Goal: Find specific page/section: Find specific page/section

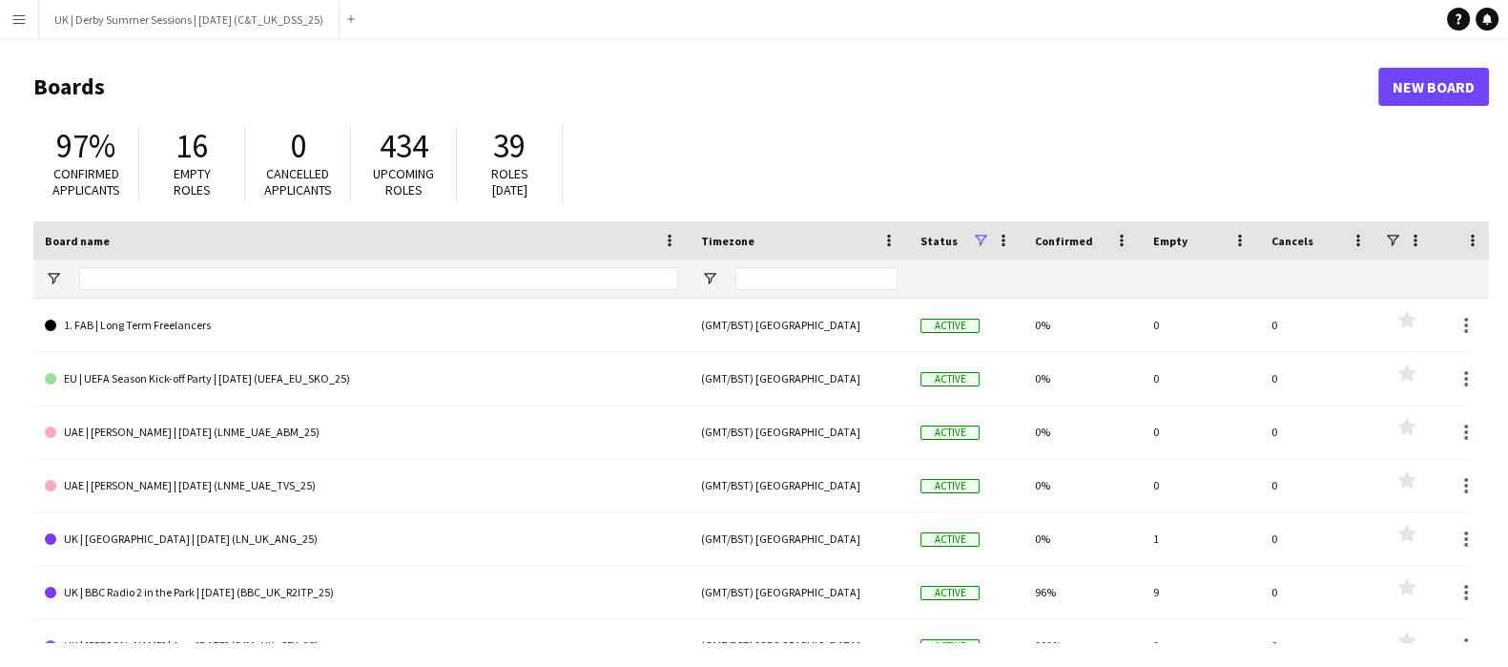
click at [11, 21] on app-icon "Menu" at bounding box center [18, 18] width 15 height 15
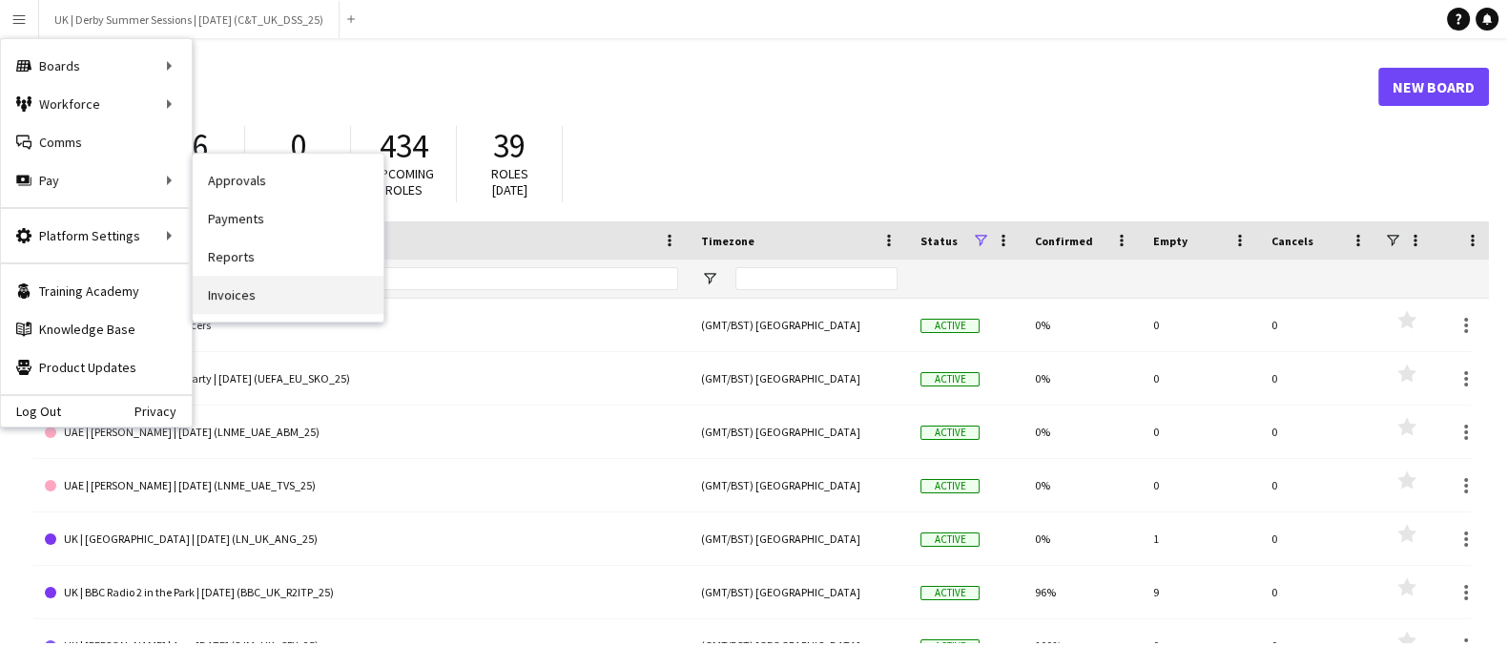
click at [237, 289] on link "Invoices" at bounding box center [288, 295] width 191 height 38
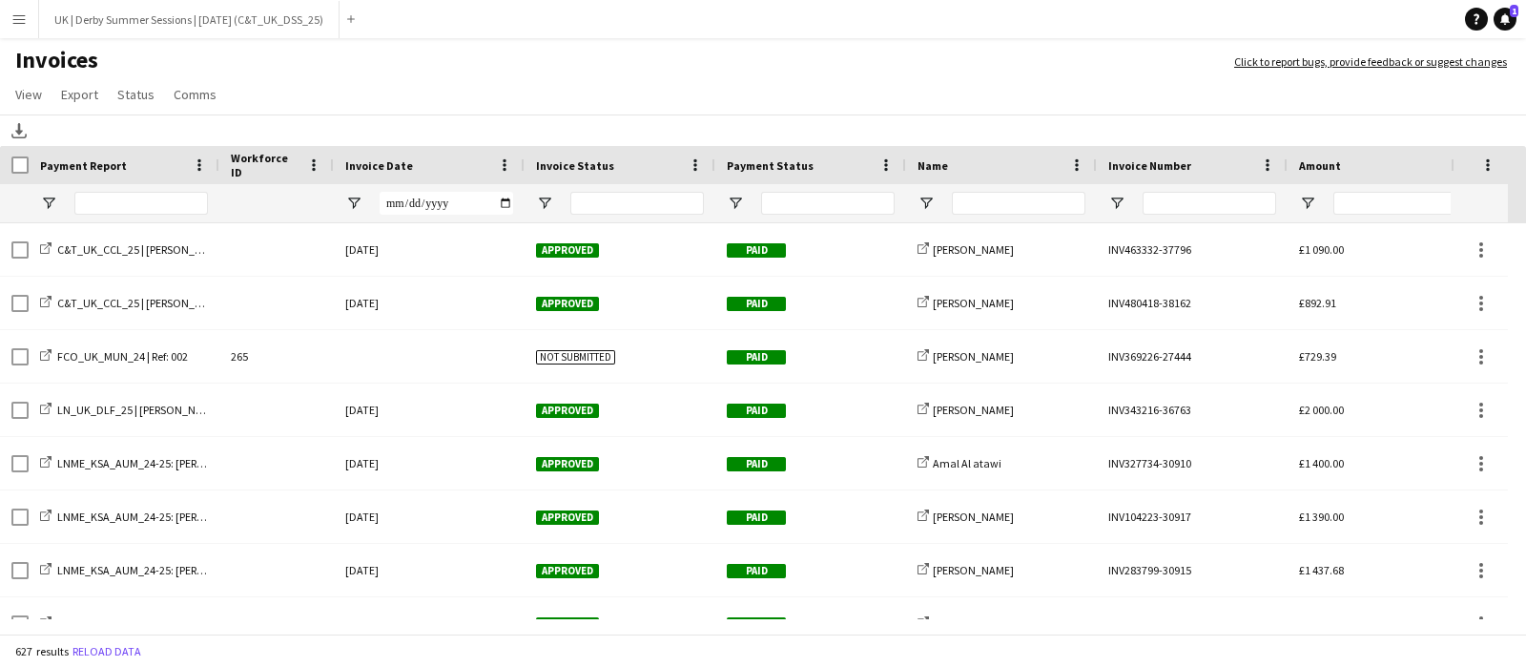
click at [485, 159] on div "Invoice Date" at bounding box center [417, 165] width 145 height 29
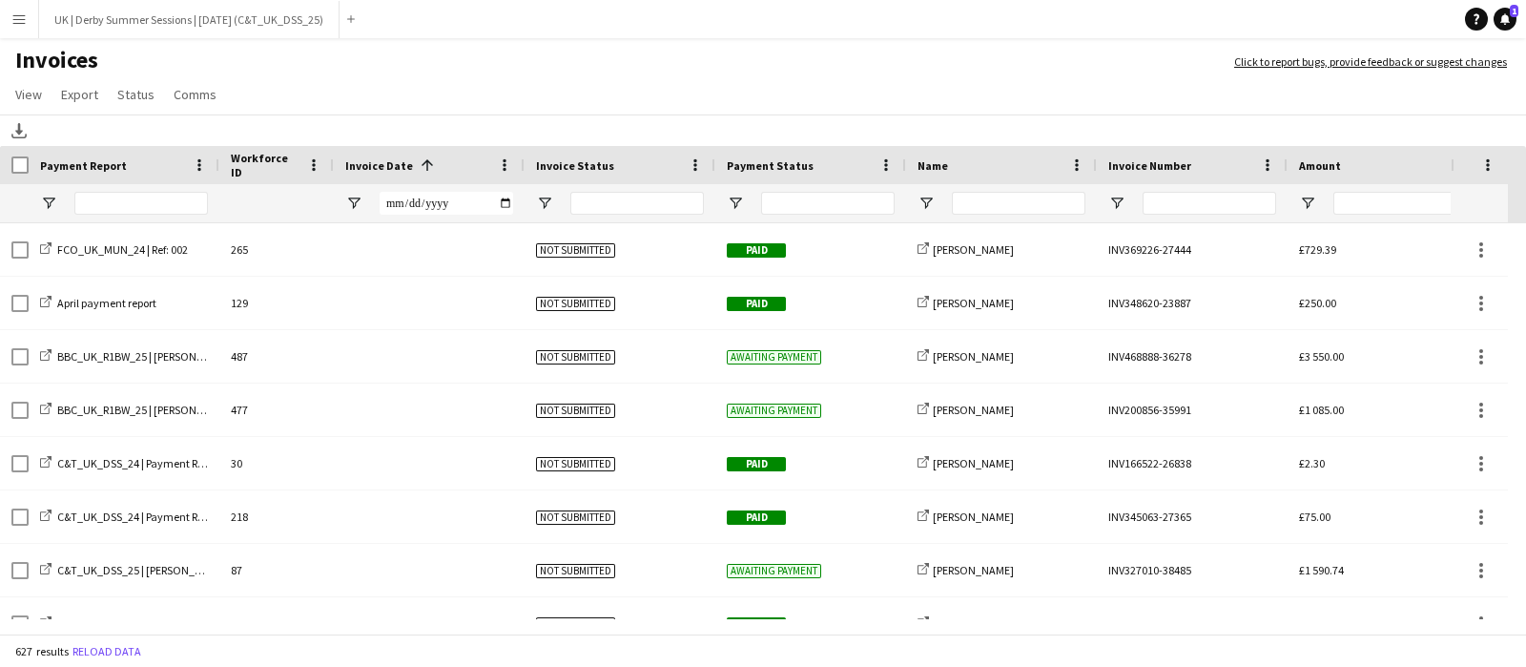
click at [491, 156] on div "Invoice Date 1" at bounding box center [429, 165] width 168 height 38
click at [501, 156] on span at bounding box center [504, 164] width 17 height 17
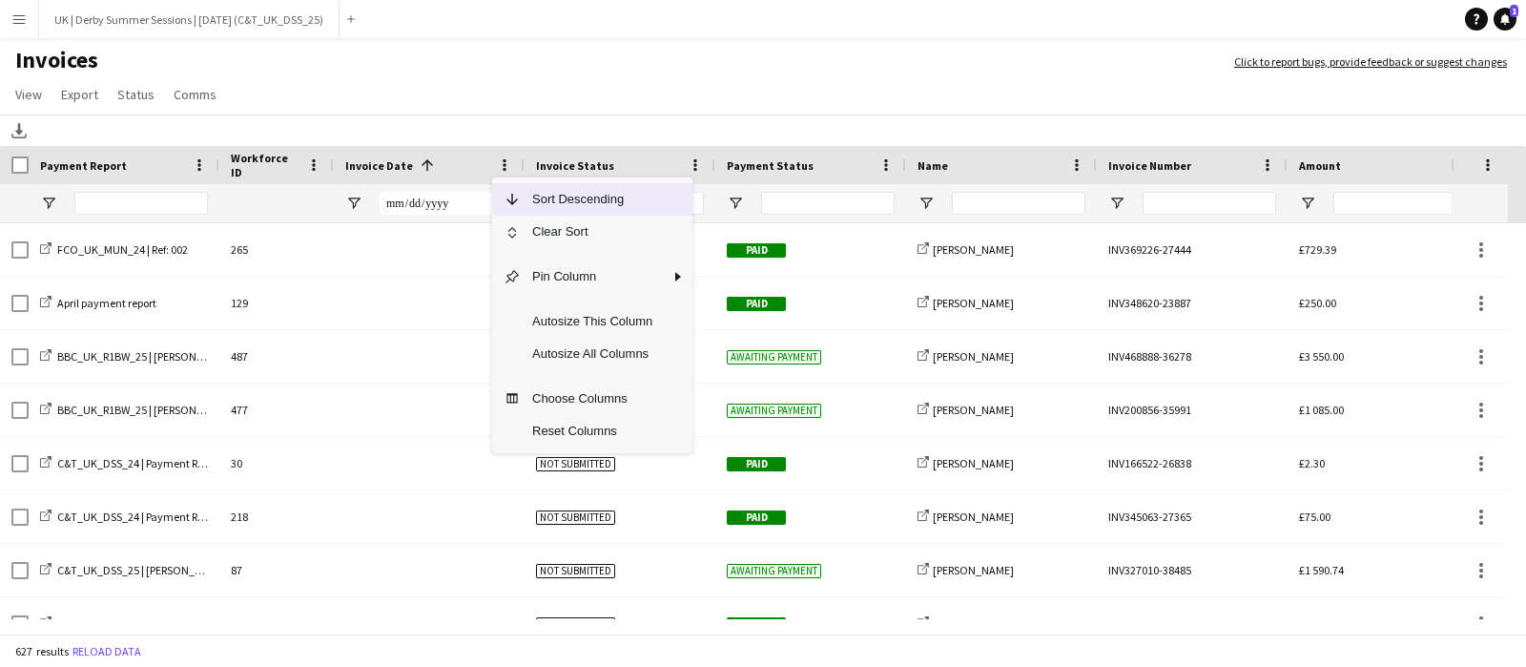
click at [536, 193] on span "Sort Descending" at bounding box center [592, 199] width 143 height 32
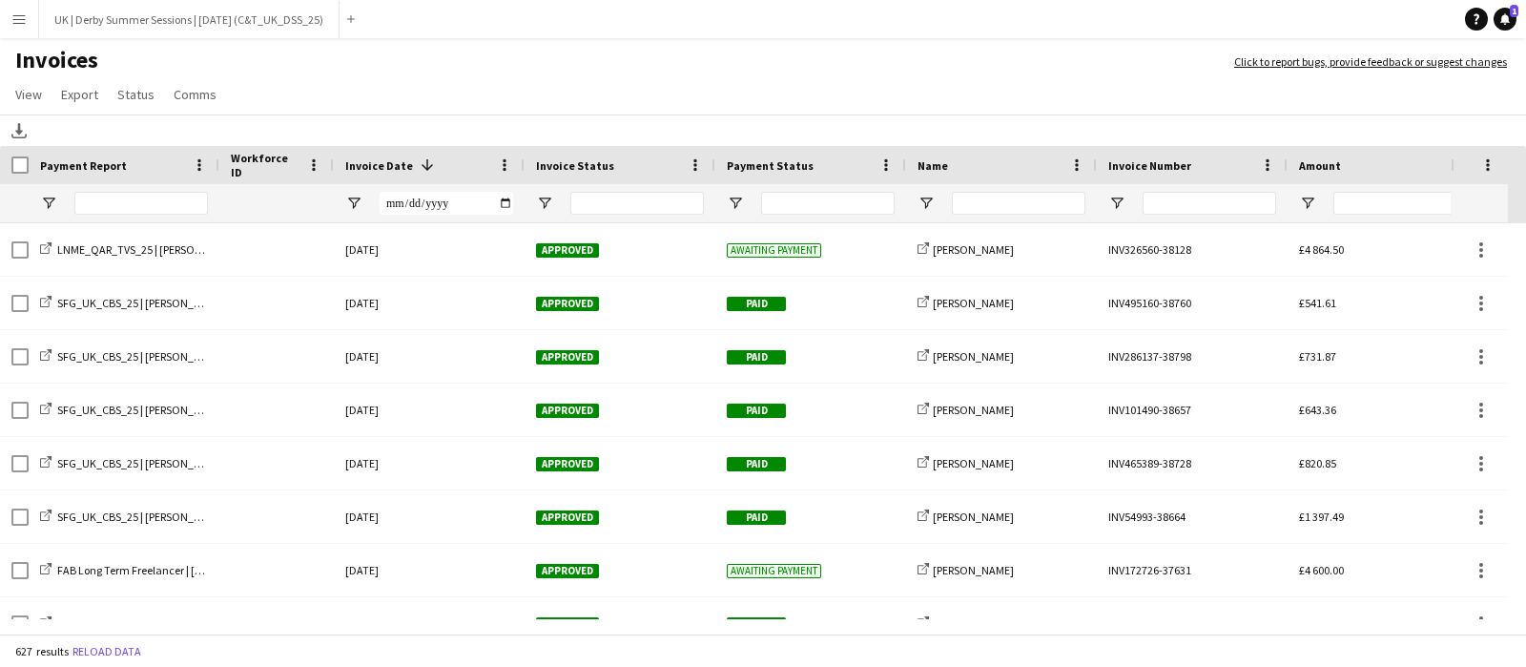
click at [17, 22] on app-icon "Menu" at bounding box center [18, 18] width 15 height 15
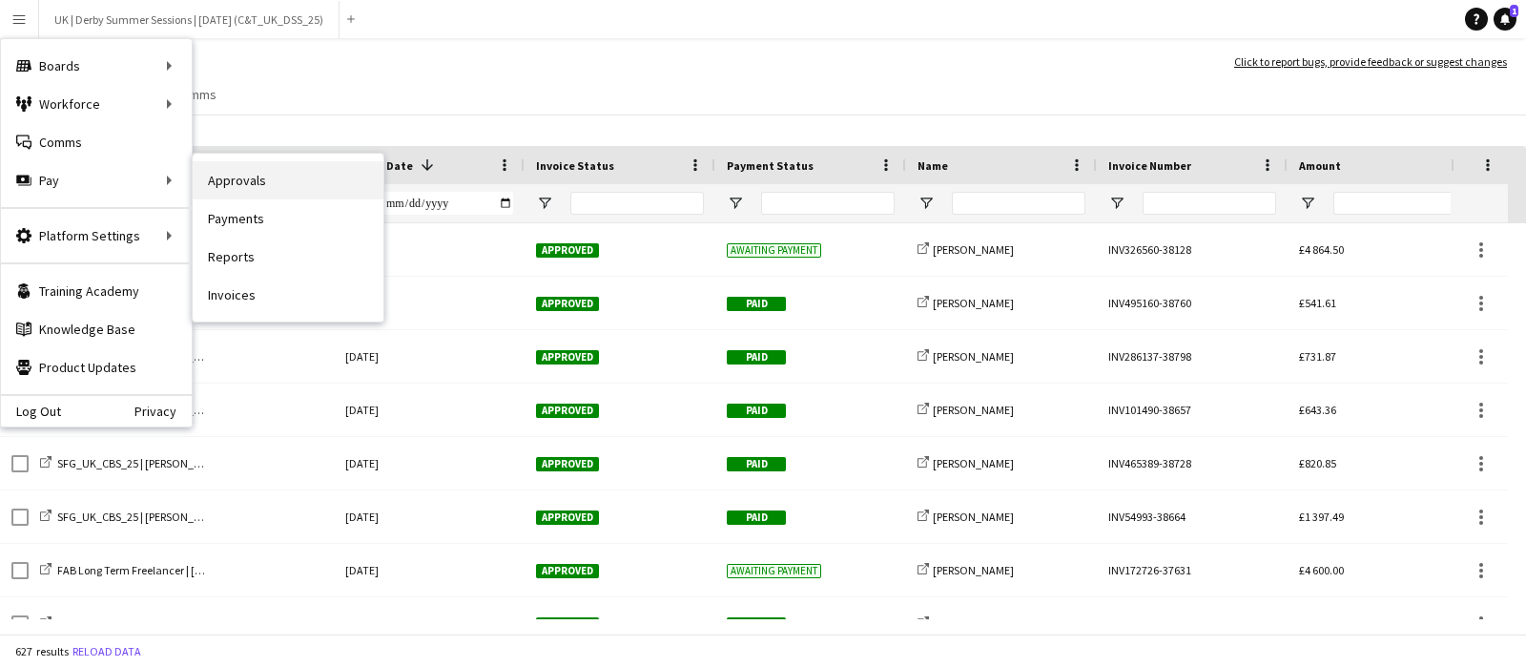
click at [286, 166] on link "Approvals" at bounding box center [288, 180] width 191 height 38
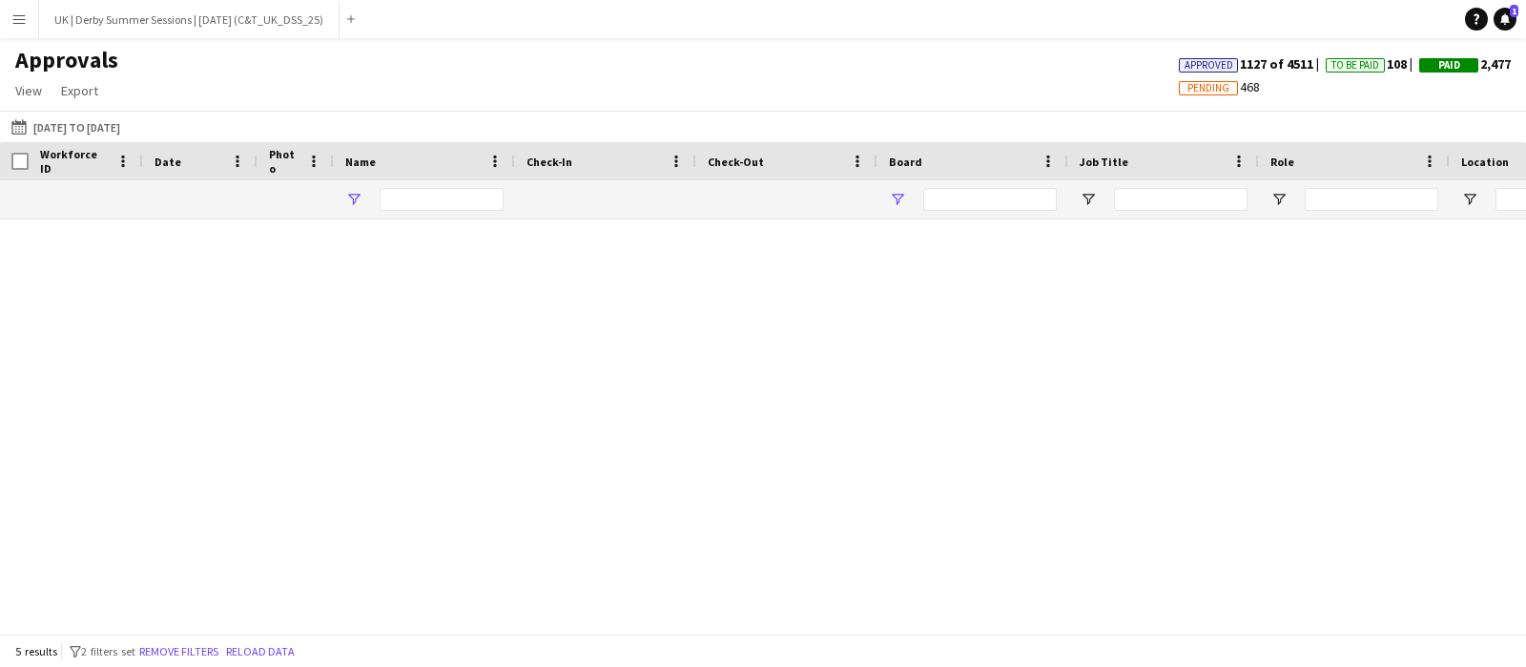
type input "******"
type input "**********"
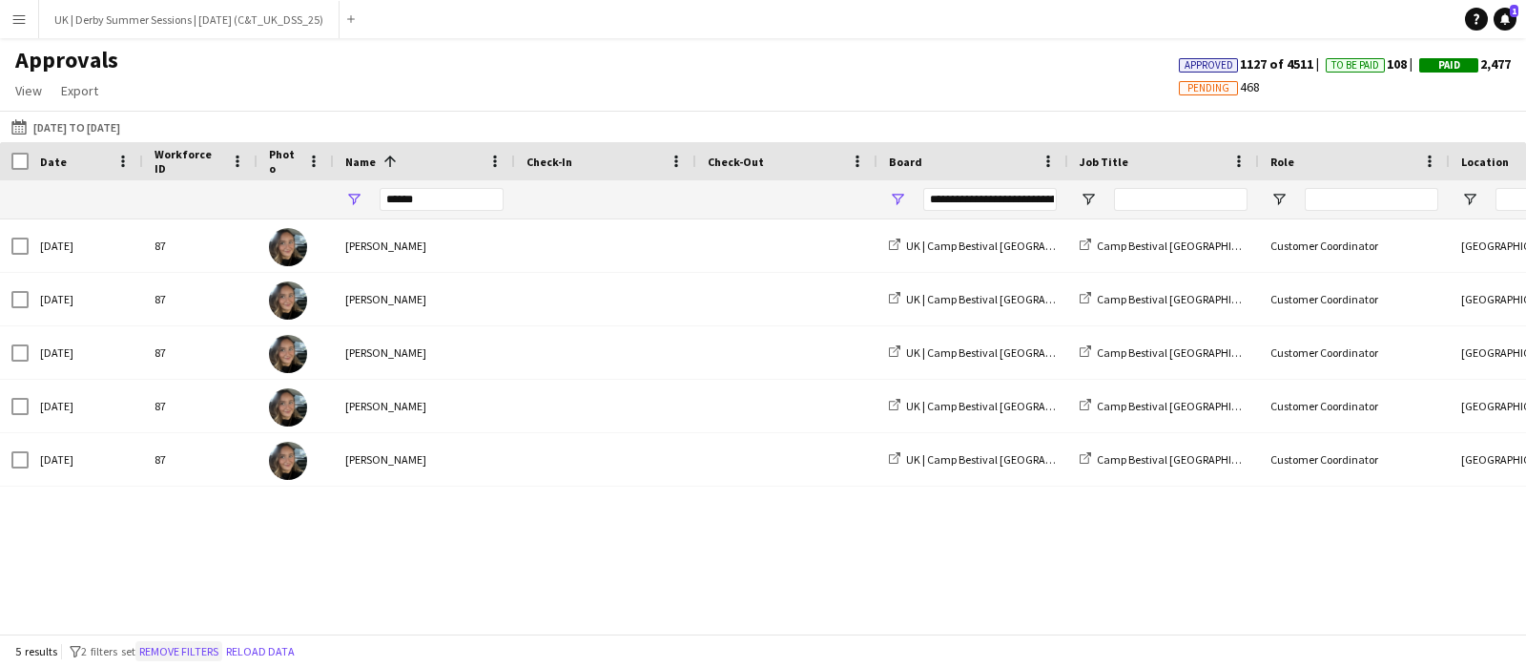
click at [181, 651] on button "Remove filters" at bounding box center [178, 651] width 87 height 21
